Goal: Find specific page/section: Find specific page/section

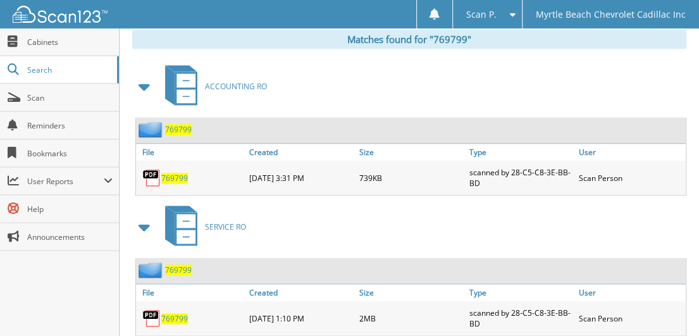
scroll to position [565, 0]
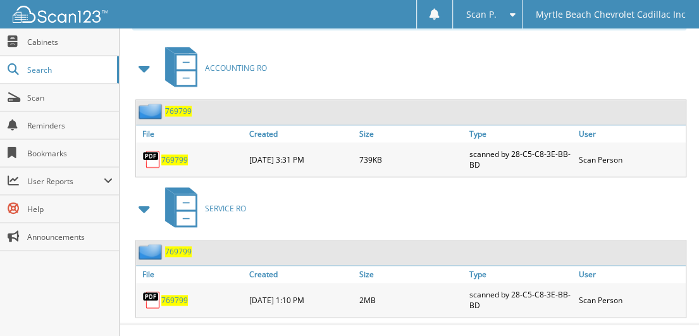
click at [177, 295] on span "769799" at bounding box center [174, 300] width 27 height 11
click at [34, 65] on span "Search" at bounding box center [69, 70] width 84 height 11
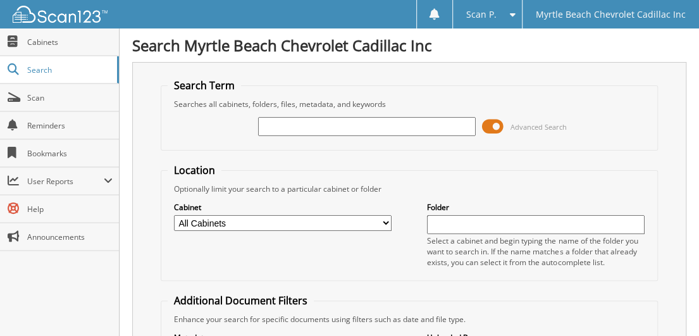
click at [302, 127] on input "text" at bounding box center [367, 126] width 218 height 19
type input "769799"
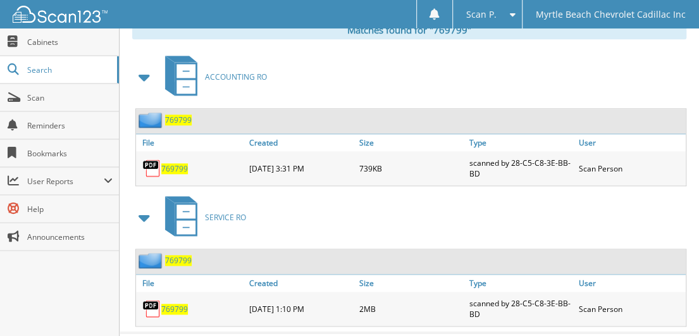
scroll to position [565, 0]
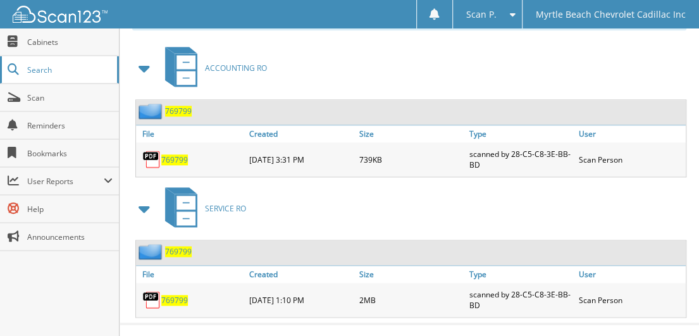
click at [59, 65] on span "Search" at bounding box center [69, 70] width 84 height 11
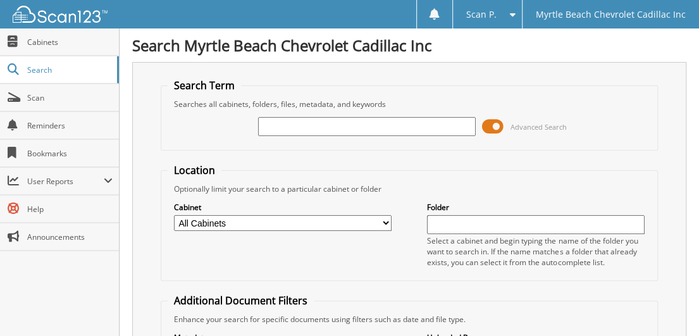
click at [367, 127] on input "text" at bounding box center [367, 126] width 218 height 19
type input "769799"
click at [53, 44] on span "Cabinets" at bounding box center [69, 42] width 85 height 11
click at [294, 122] on input "text" at bounding box center [367, 126] width 218 height 19
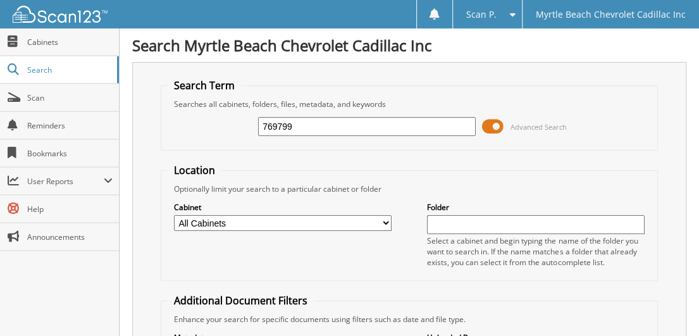
type input "769799"
click at [41, 41] on span "Cabinets" at bounding box center [69, 42] width 85 height 11
click at [296, 130] on input "text" at bounding box center [367, 126] width 218 height 19
type input "769799"
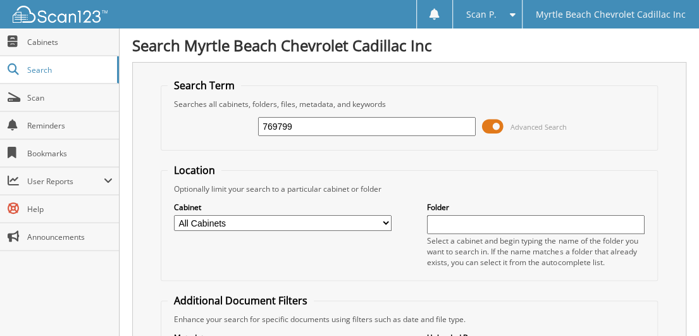
type input "6"
type input "769799"
click at [60, 35] on link "Cabinets" at bounding box center [59, 41] width 119 height 27
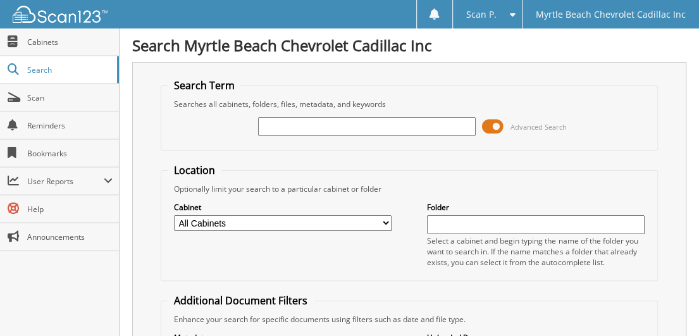
click at [296, 125] on input "text" at bounding box center [367, 126] width 218 height 19
type input "769799"
click at [53, 41] on span "Cabinets" at bounding box center [69, 42] width 85 height 11
click at [296, 126] on input "text" at bounding box center [367, 126] width 218 height 19
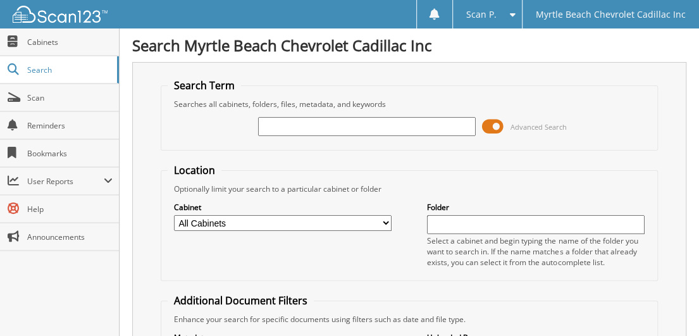
type input "769799"
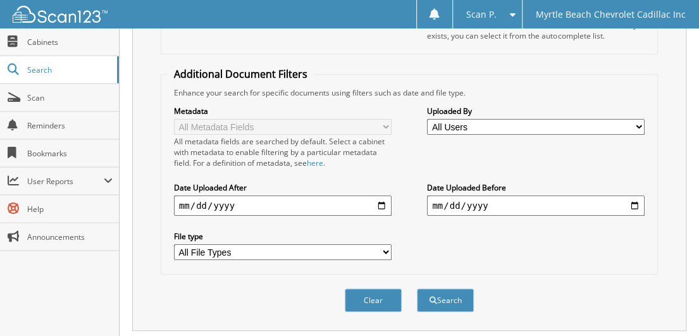
scroll to position [246, 0]
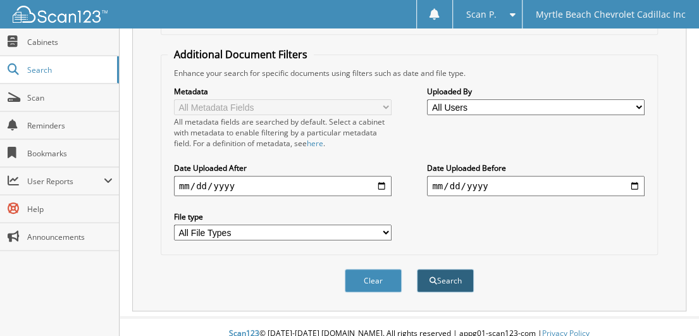
click at [444, 272] on button "Search" at bounding box center [445, 280] width 57 height 23
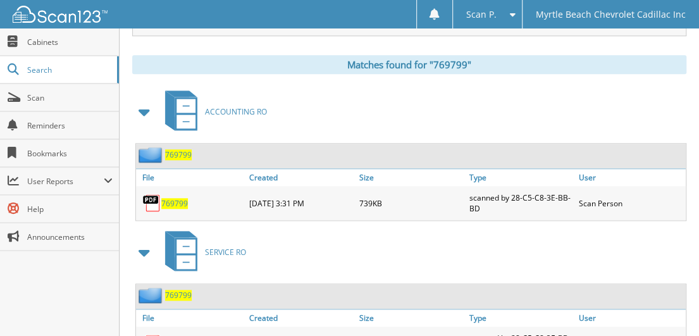
scroll to position [502, 0]
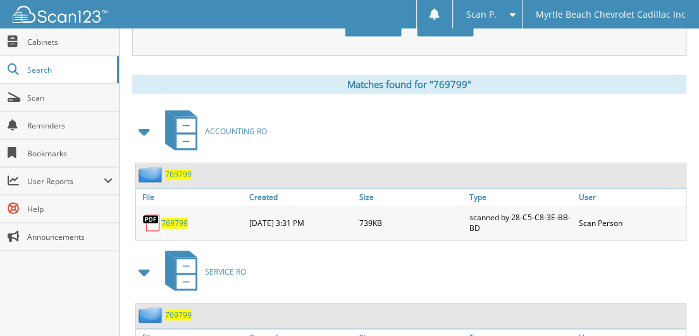
click at [139, 261] on span at bounding box center [145, 272] width 18 height 23
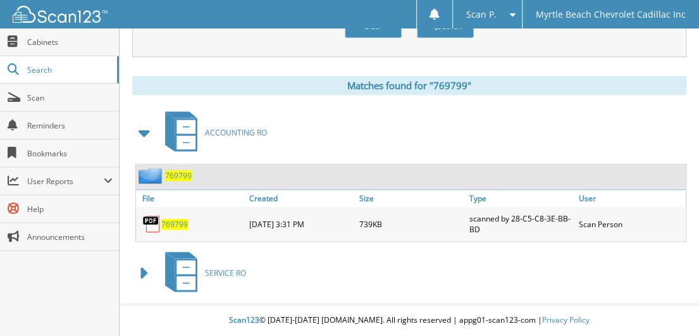
scroll to position [484, 0]
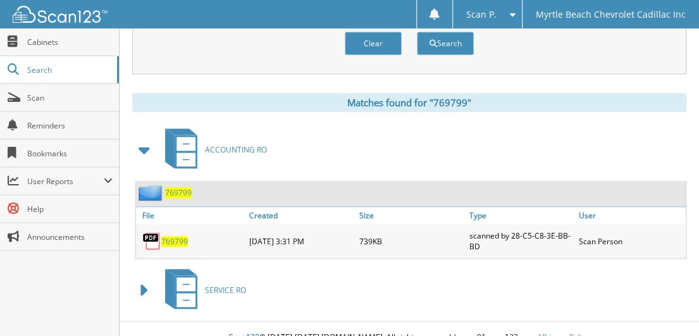
drag, startPoint x: 144, startPoint y: 266, endPoint x: 336, endPoint y: 303, distance: 195.9
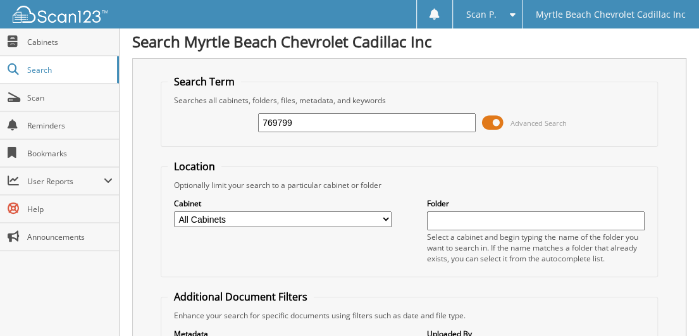
scroll to position [0, 0]
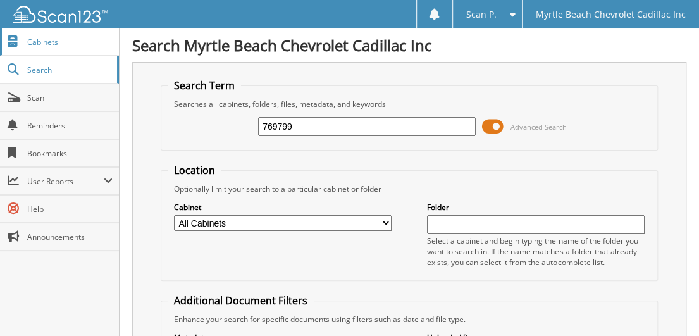
click at [46, 36] on link "Cabinets" at bounding box center [59, 41] width 119 height 27
click at [327, 128] on input "text" at bounding box center [367, 126] width 218 height 19
type input "[DATE]"
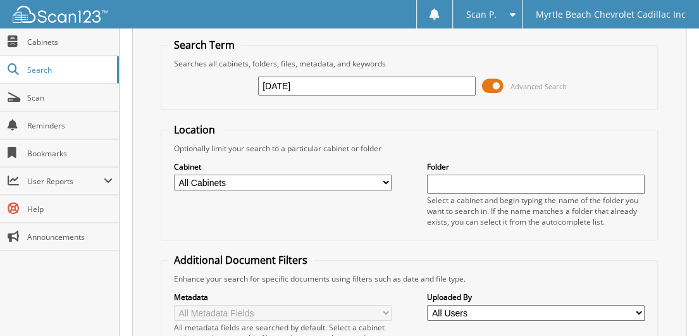
scroll to position [38, 0]
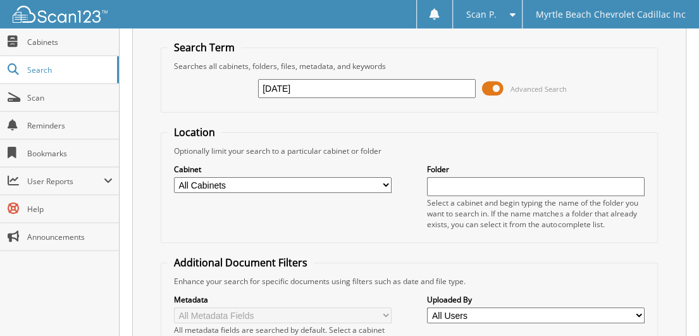
drag, startPoint x: 328, startPoint y: 91, endPoint x: 209, endPoint y: 82, distance: 119.3
click at [210, 82] on div "09/22/2025 Advanced Search" at bounding box center [410, 89] width 484 height 34
click at [56, 69] on span "Search" at bounding box center [69, 70] width 84 height 11
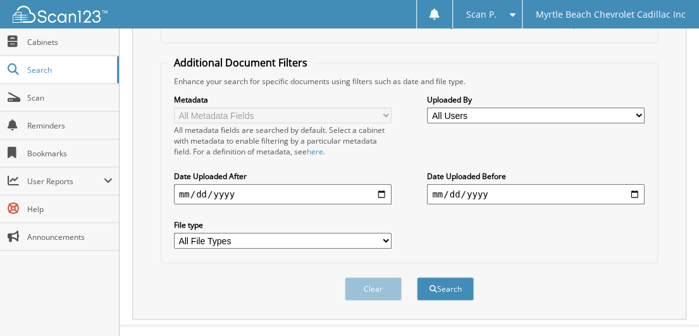
scroll to position [246, 0]
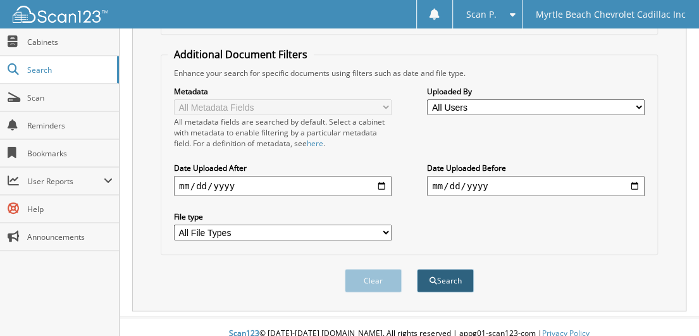
click at [460, 269] on button "Search" at bounding box center [445, 280] width 57 height 23
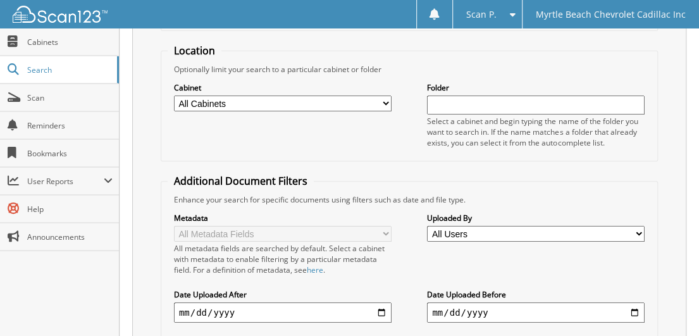
scroll to position [0, 0]
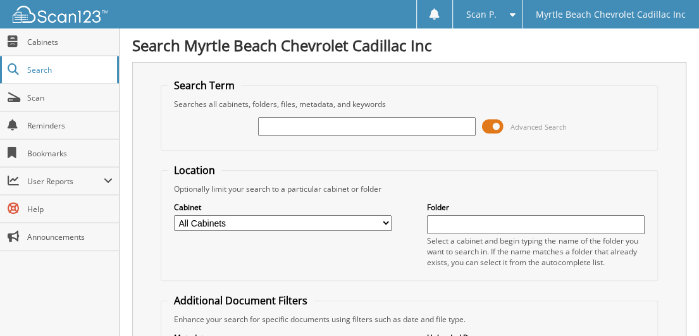
click at [58, 69] on span "Search" at bounding box center [69, 70] width 84 height 11
click at [277, 125] on input "text" at bounding box center [367, 126] width 218 height 19
type input "769799"
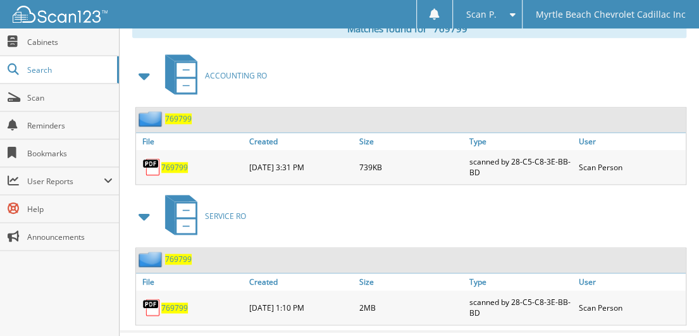
scroll to position [565, 0]
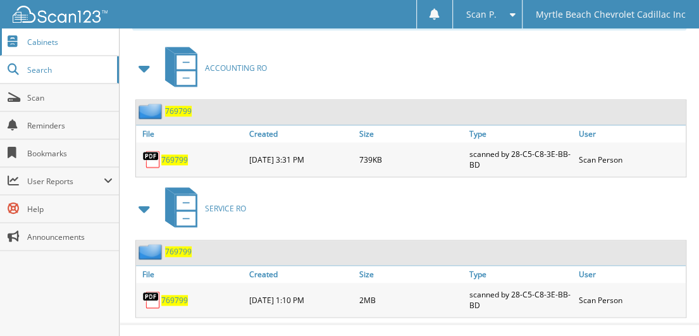
click at [46, 38] on span "Cabinets" at bounding box center [69, 42] width 85 height 11
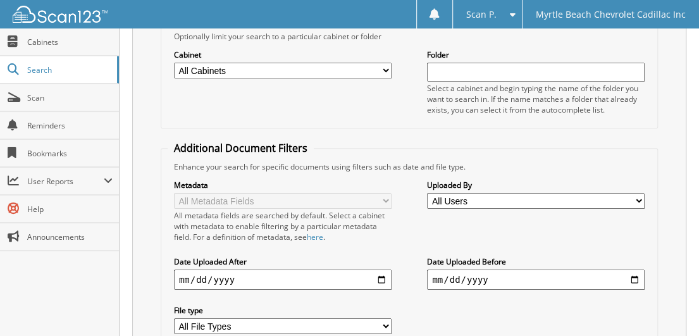
scroll to position [190, 0]
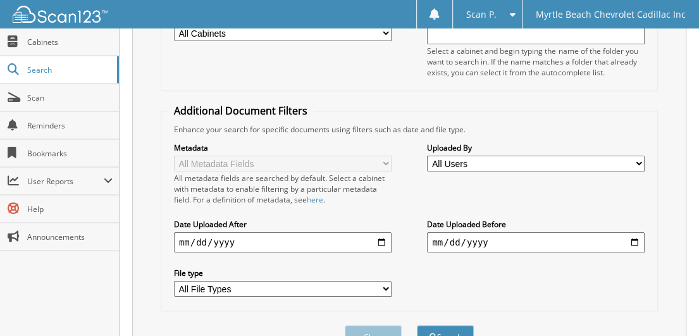
click at [382, 232] on input "date" at bounding box center [283, 242] width 218 height 20
type input "[DATE]"
click at [448, 326] on button "Search" at bounding box center [445, 336] width 57 height 23
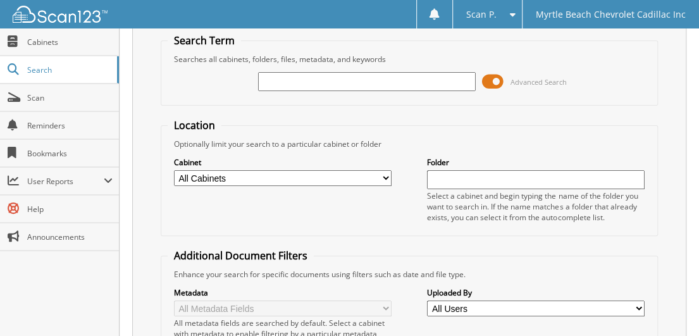
scroll to position [0, 0]
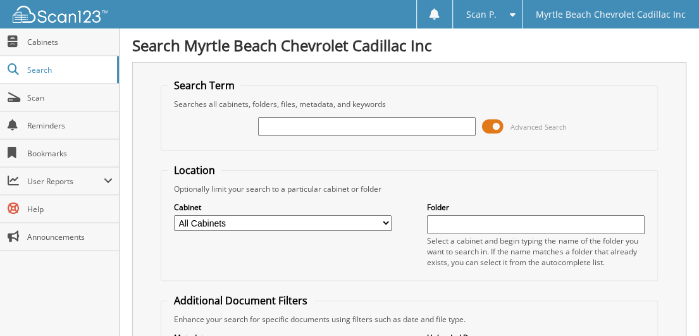
click at [291, 119] on input "text" at bounding box center [367, 126] width 218 height 19
type input "769799"
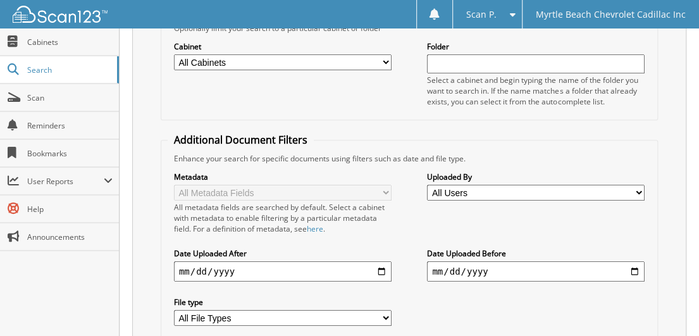
scroll to position [190, 0]
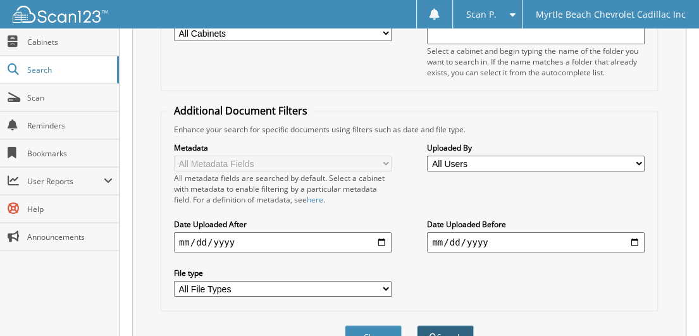
click at [444, 325] on button "Search" at bounding box center [445, 336] width 57 height 23
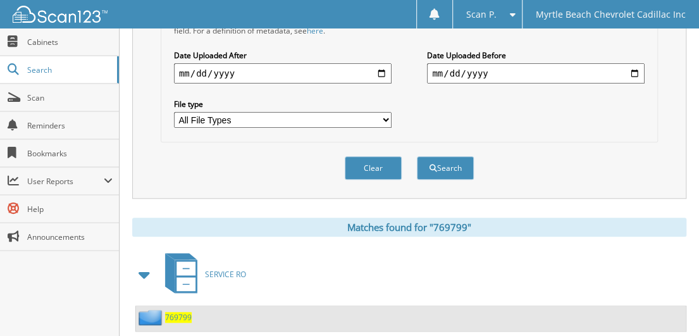
scroll to position [466, 0]
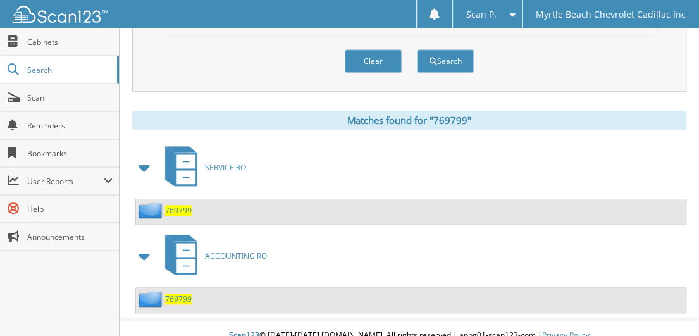
click at [180, 294] on span "769799" at bounding box center [178, 299] width 27 height 11
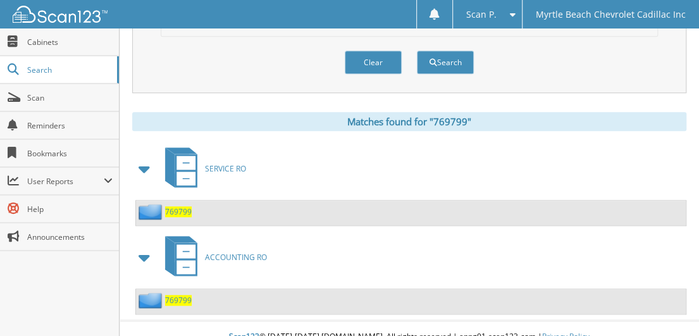
scroll to position [466, 0]
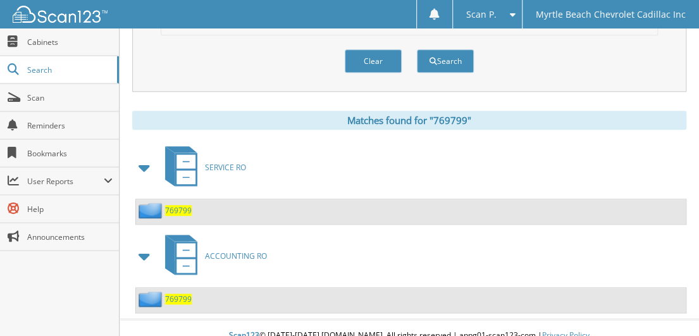
click at [174, 205] on span "769799" at bounding box center [178, 210] width 27 height 11
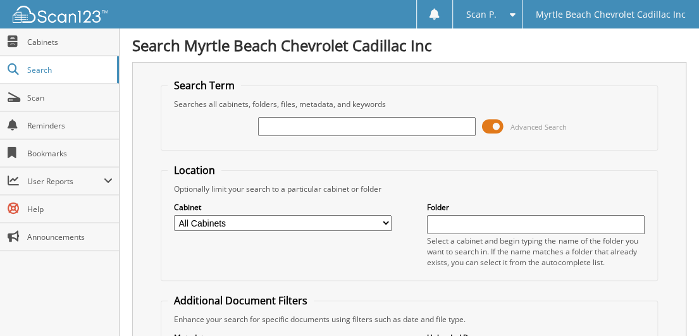
click at [334, 125] on input "text" at bounding box center [367, 126] width 218 height 19
type input "769799"
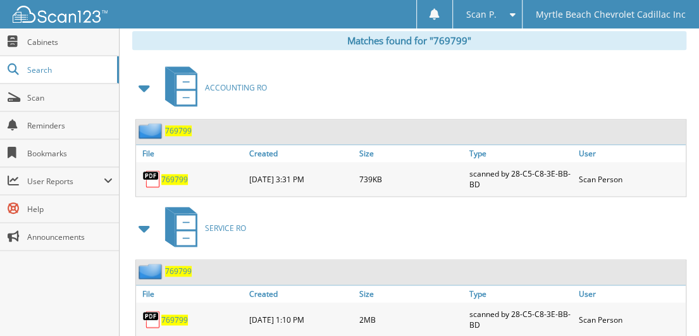
scroll to position [565, 0]
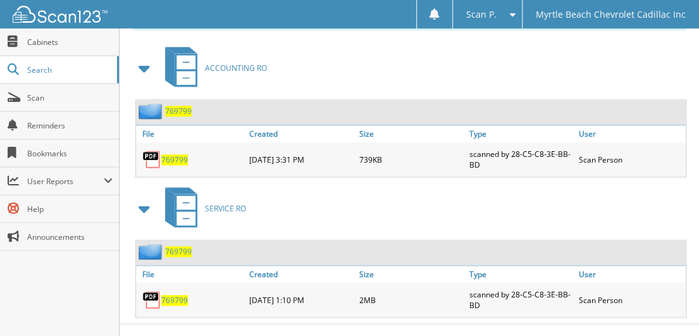
click at [177, 295] on span "769799" at bounding box center [174, 300] width 27 height 11
click at [177, 246] on span "769799" at bounding box center [178, 251] width 27 height 11
